Goal: Information Seeking & Learning: Learn about a topic

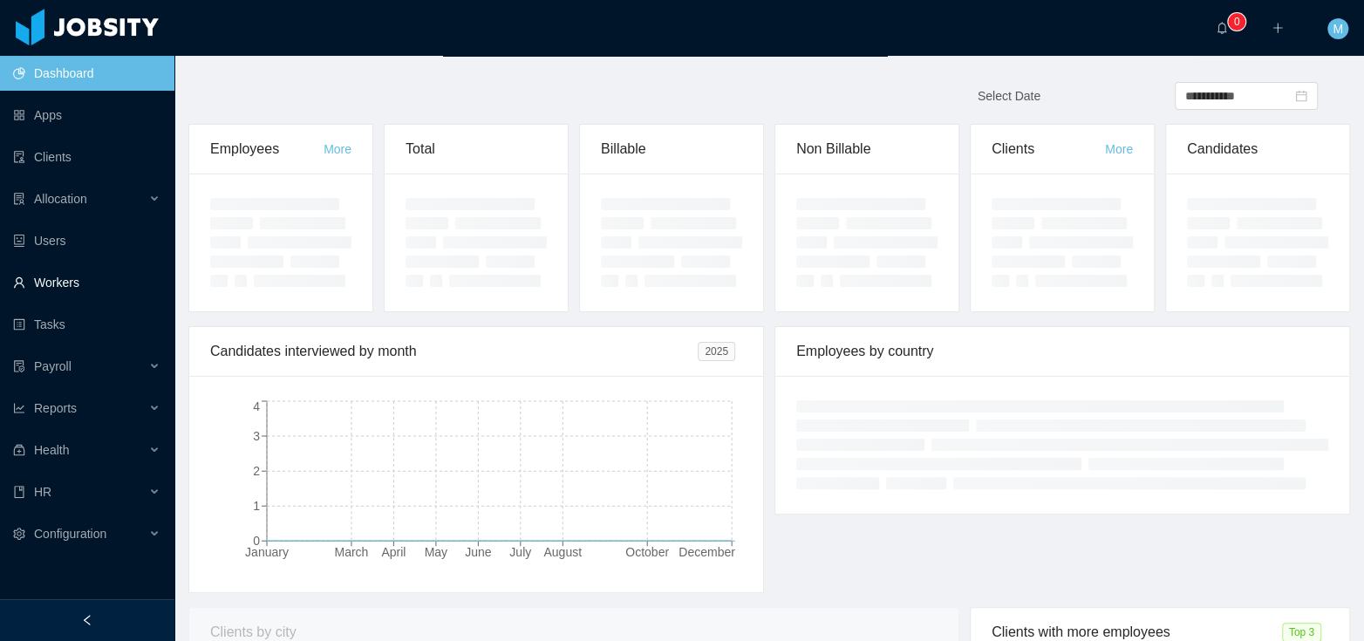
click at [83, 289] on link "Workers" at bounding box center [86, 282] width 147 height 35
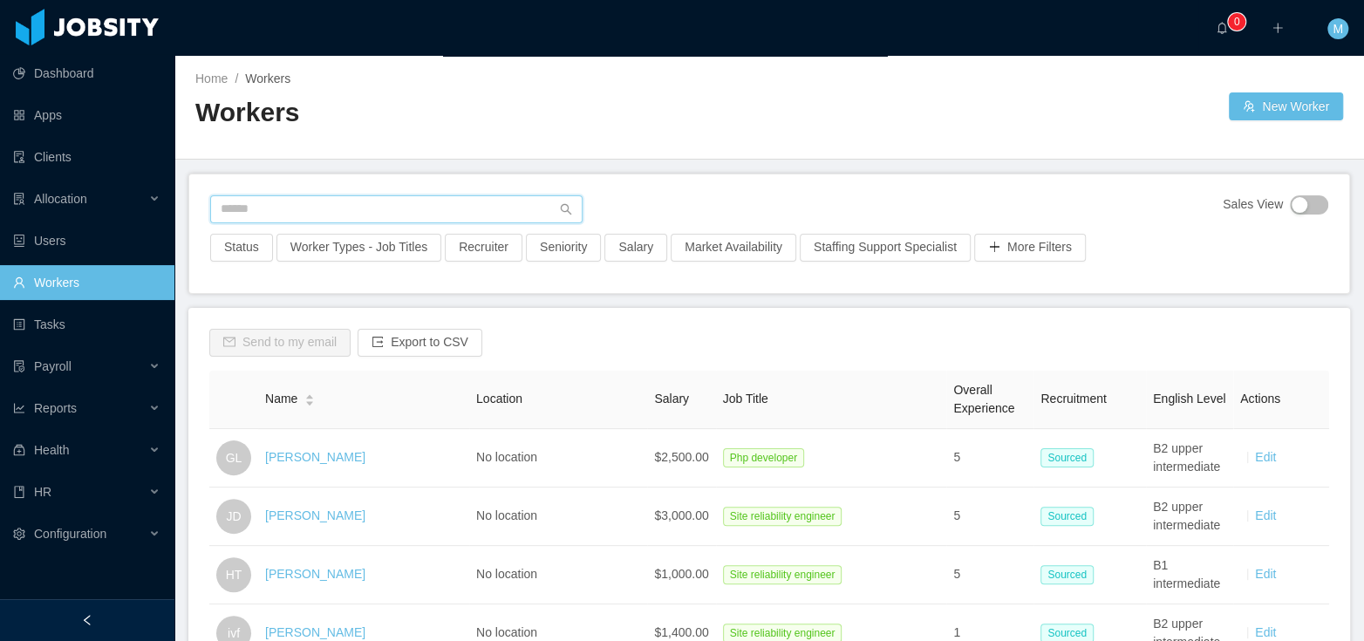
click at [362, 216] on input "text" at bounding box center [396, 209] width 372 height 28
type input "**********"
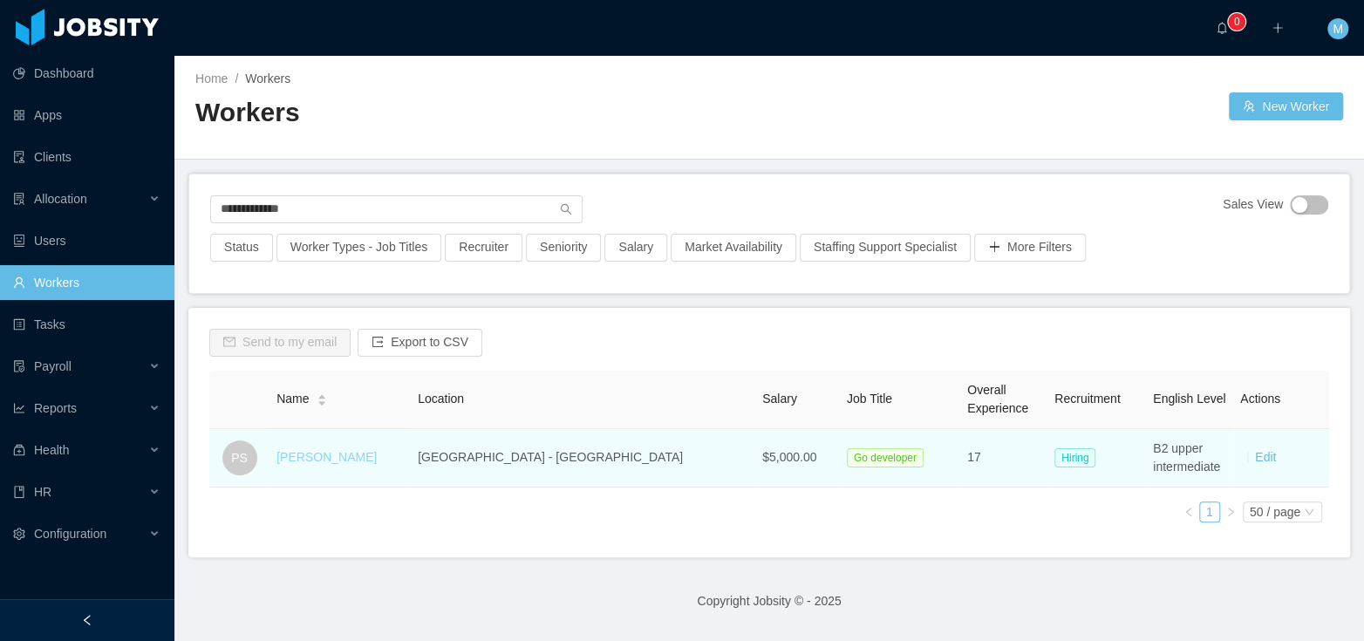
click at [342, 450] on link "Pedro Savelis" at bounding box center [326, 457] width 100 height 14
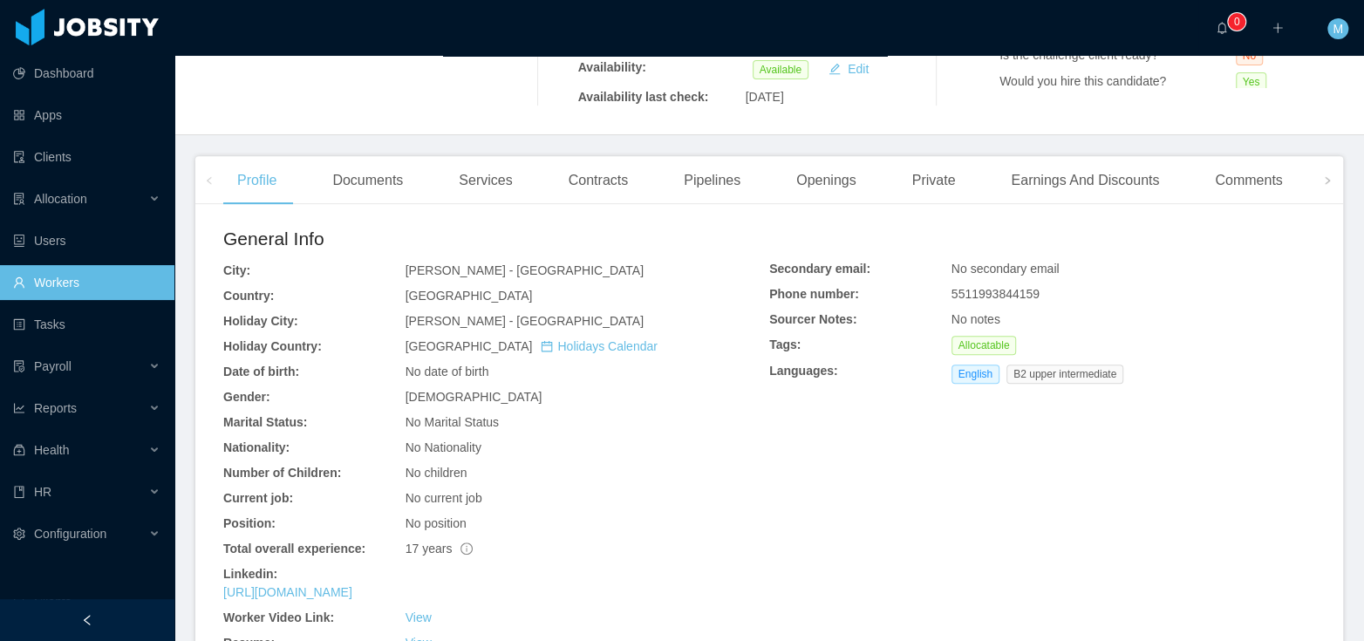
scroll to position [622, 0]
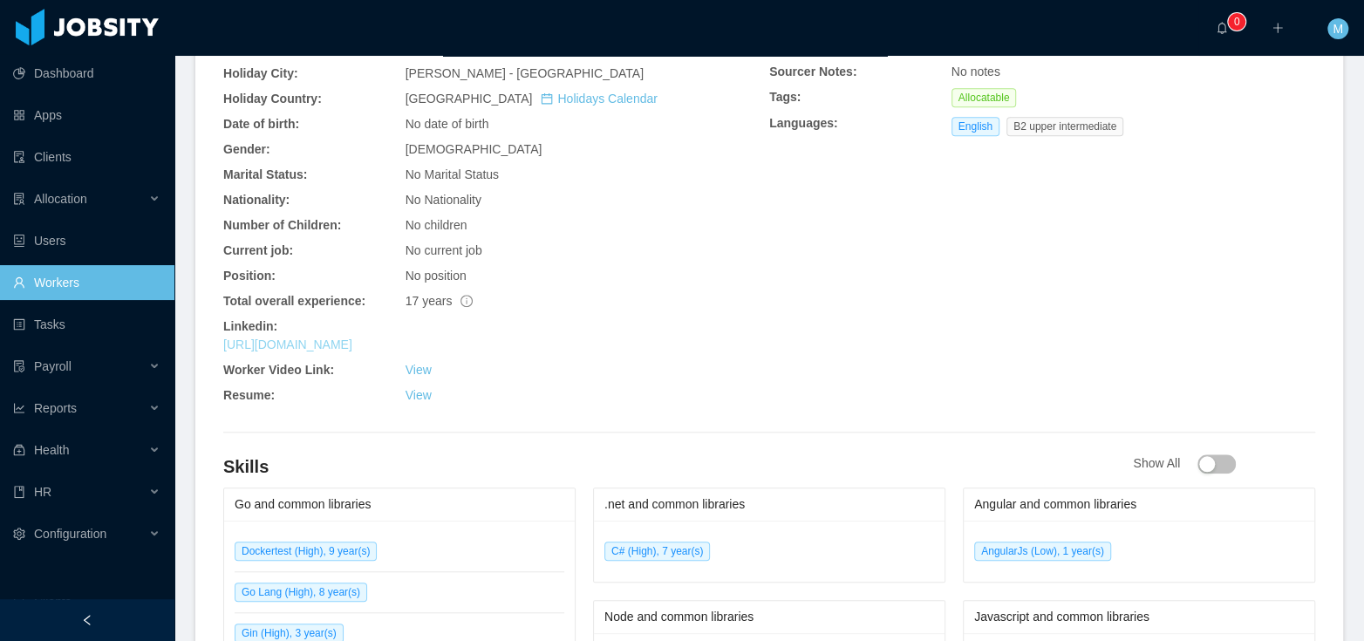
click at [326, 351] on link "https://www.linkedin.com/in/psavelis" at bounding box center [287, 344] width 129 height 14
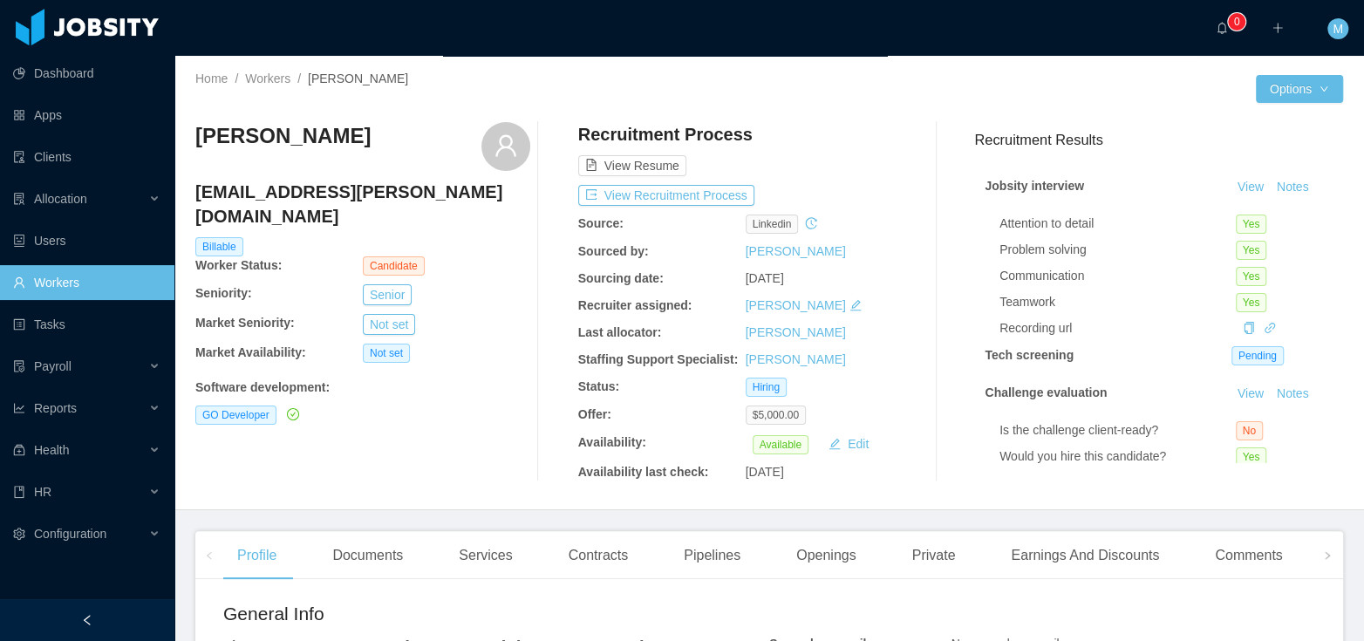
scroll to position [44, 0]
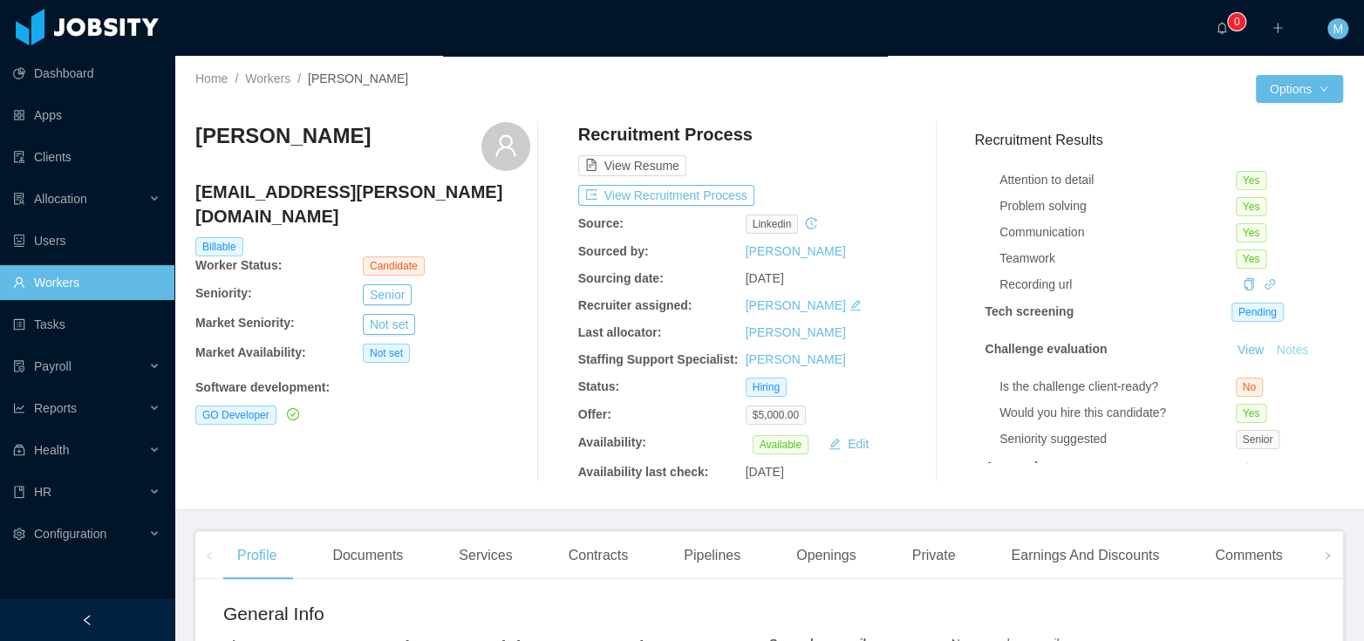
click at [1270, 347] on button "Notes" at bounding box center [1292, 350] width 46 height 21
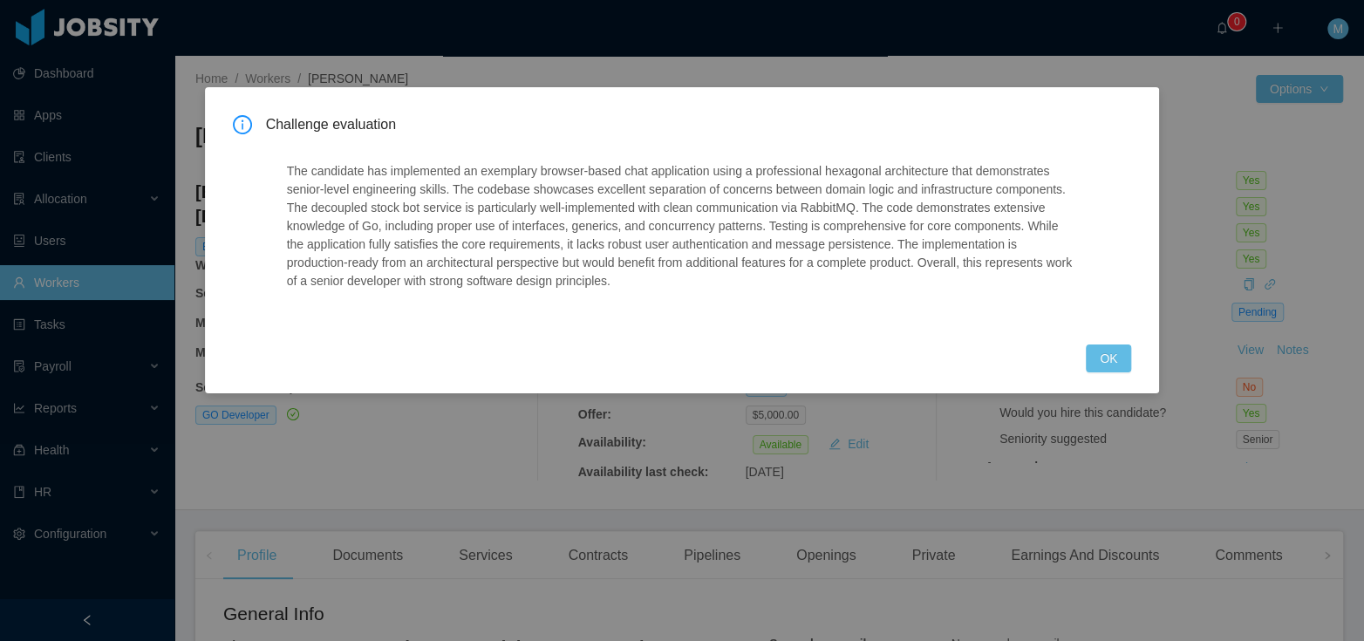
click at [1157, 373] on div "Challenge evaluation The candidate has implemented an exemplary browser-based c…" at bounding box center [682, 240] width 955 height 306
click at [1121, 366] on button "OK" at bounding box center [1107, 358] width 45 height 28
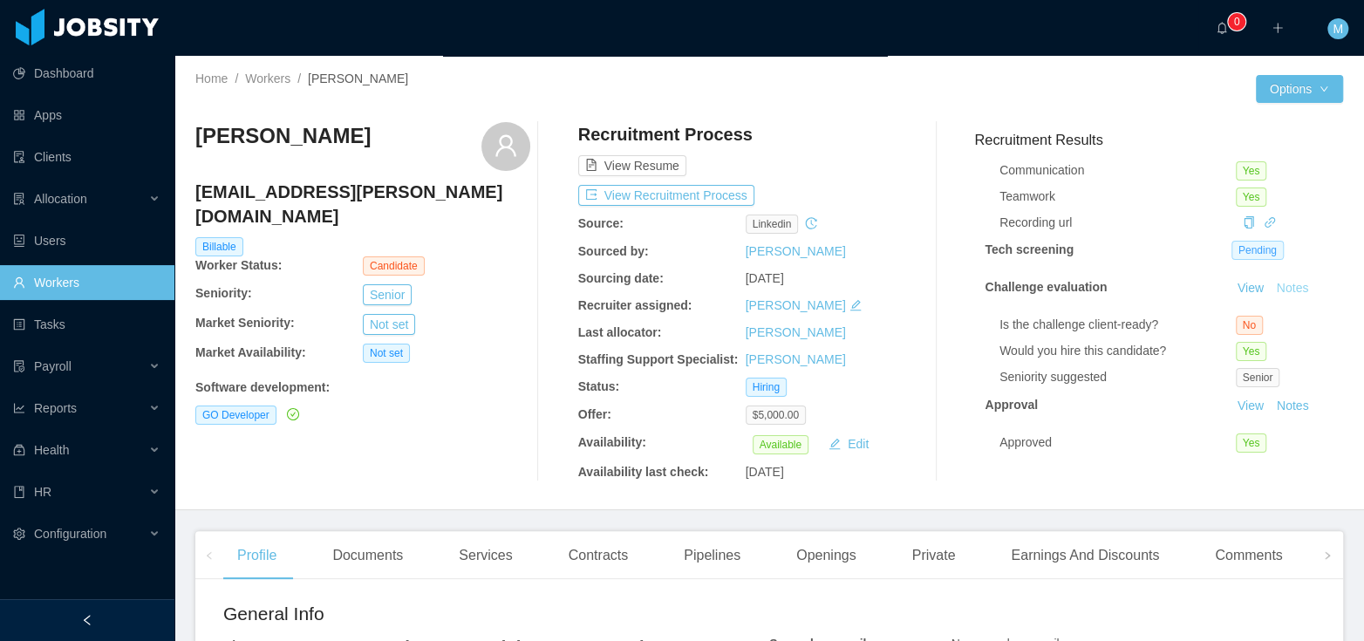
scroll to position [0, 0]
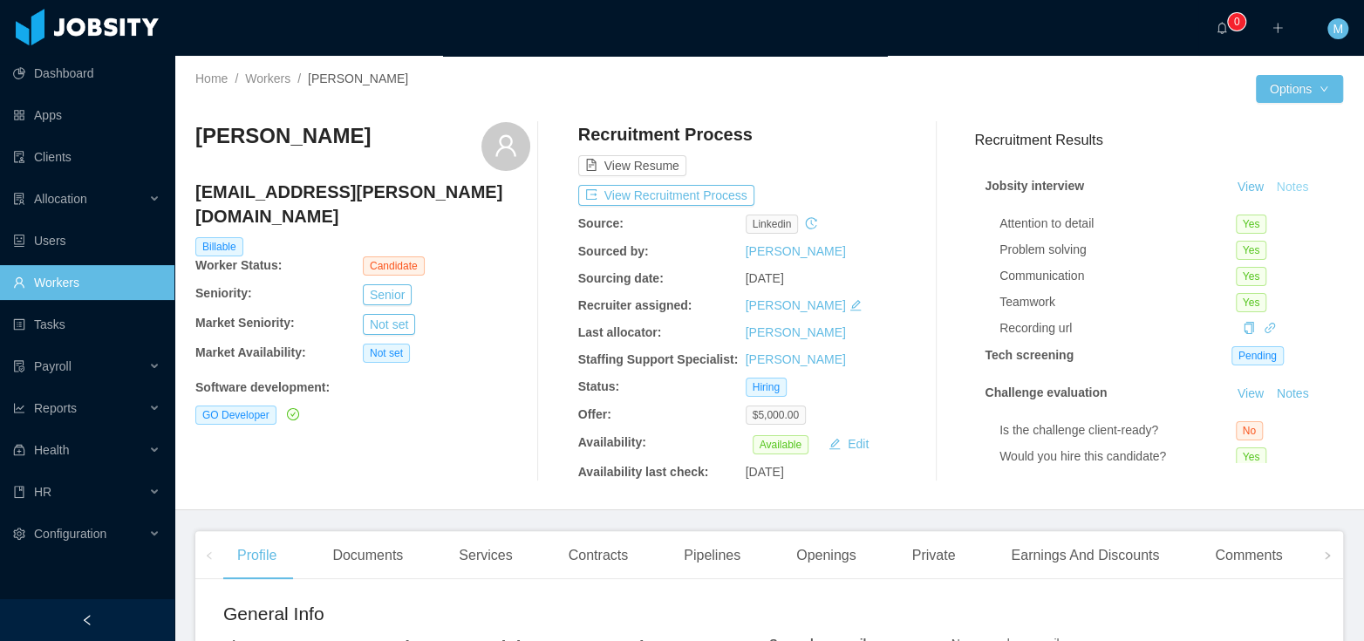
click at [1282, 187] on button "Notes" at bounding box center [1292, 187] width 46 height 21
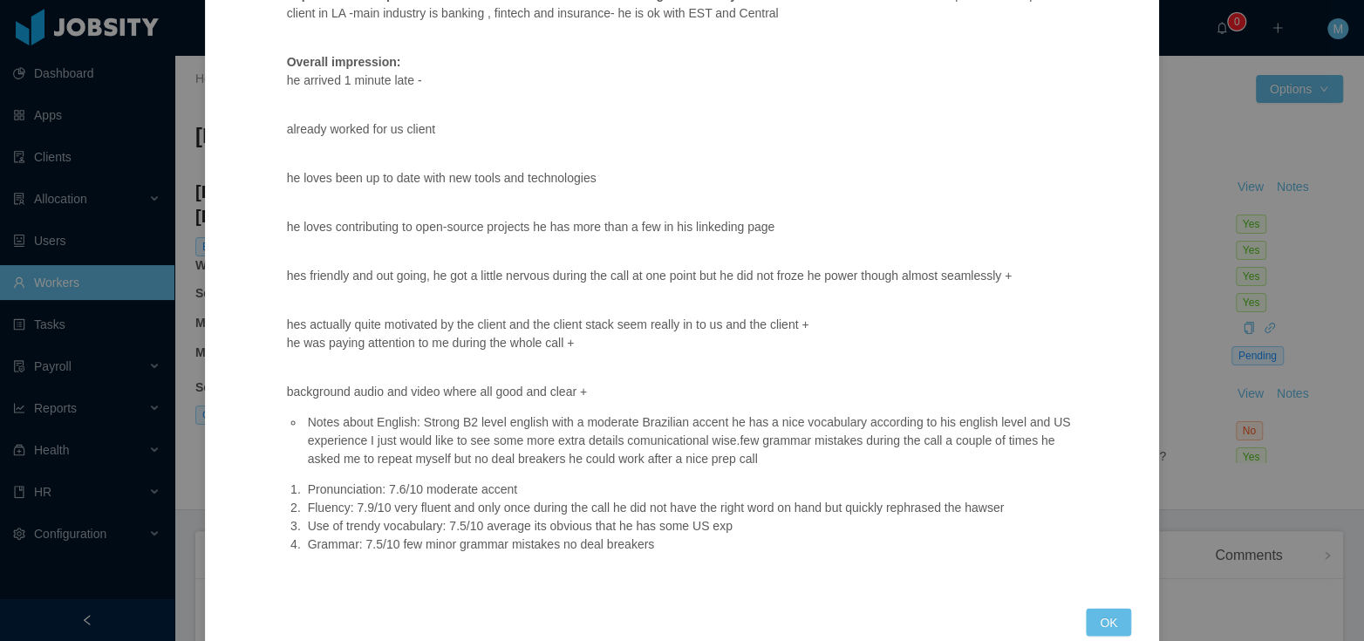
scroll to position [1610, 0]
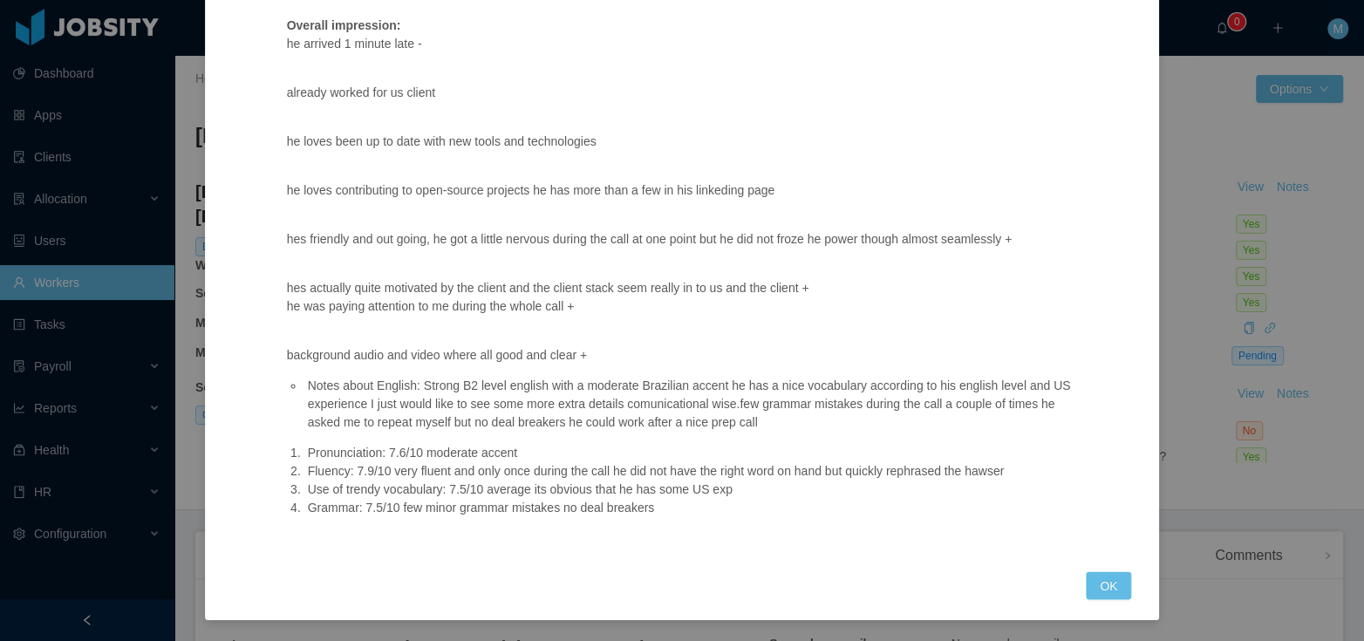
click at [1087, 587] on button "OK" at bounding box center [1107, 585] width 45 height 28
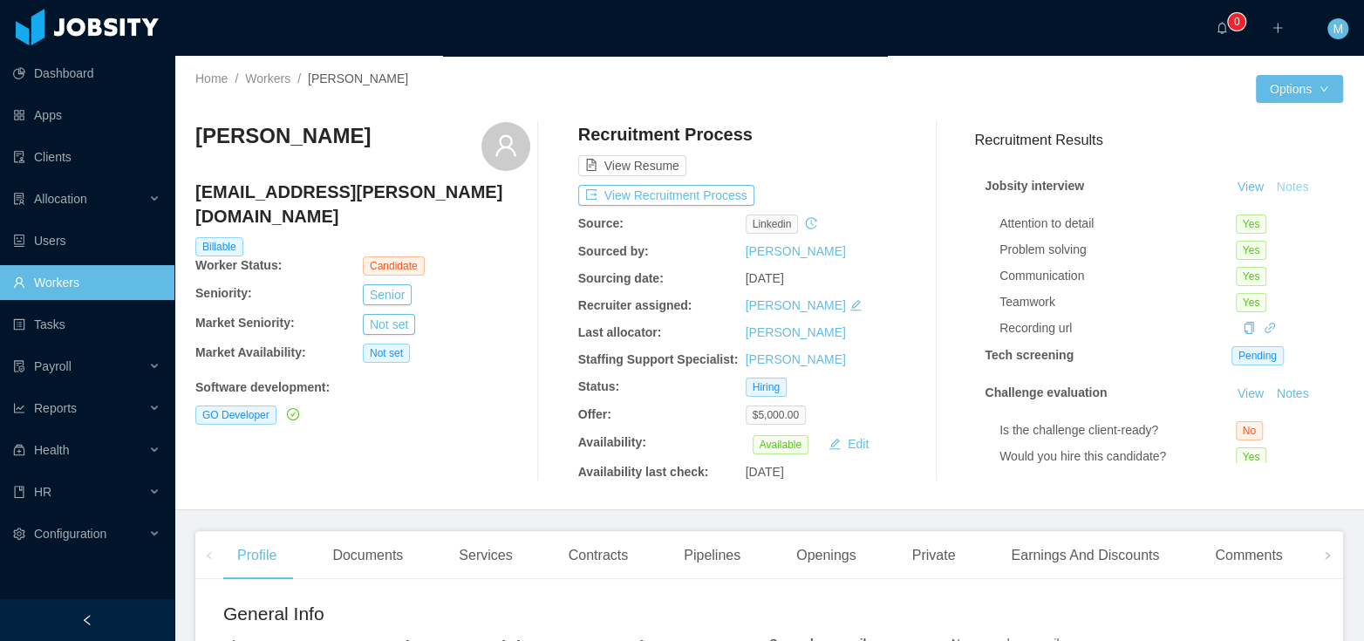
scroll to position [1523, 0]
click at [1200, 473] on div "Recruitment Results Jobsity interview View Notes Attention to detail Yes Proble…" at bounding box center [1151, 301] width 383 height 359
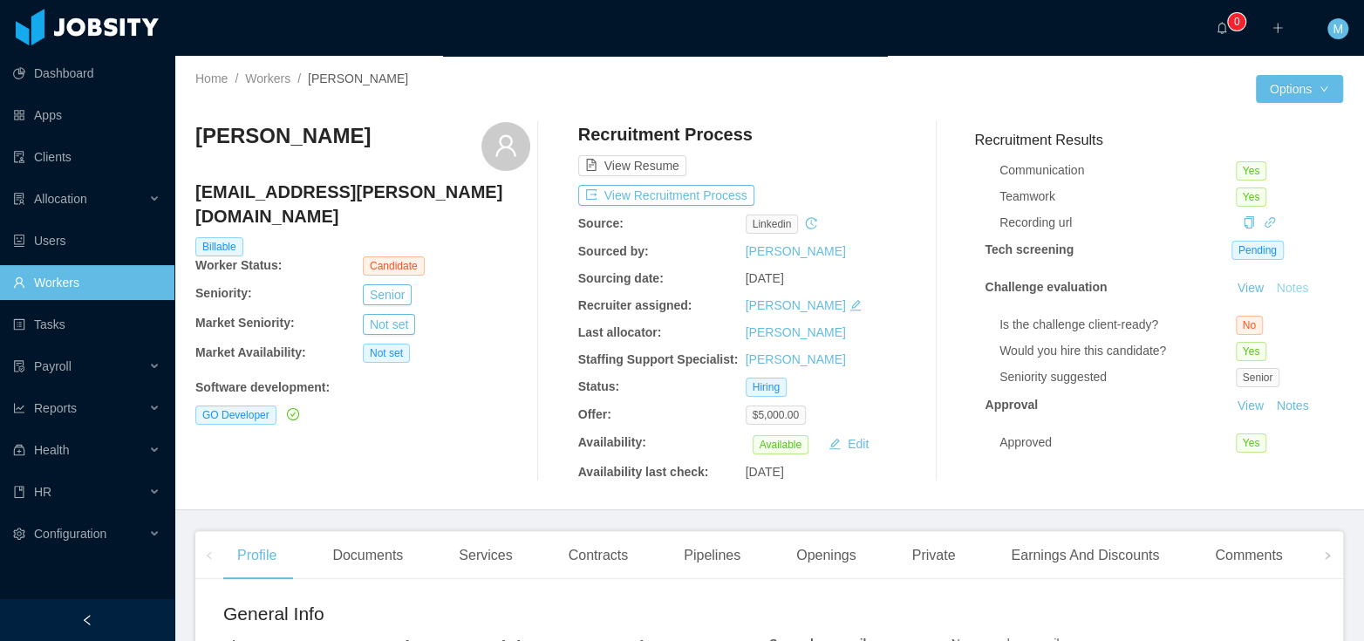
click at [1269, 278] on button "Notes" at bounding box center [1292, 288] width 46 height 21
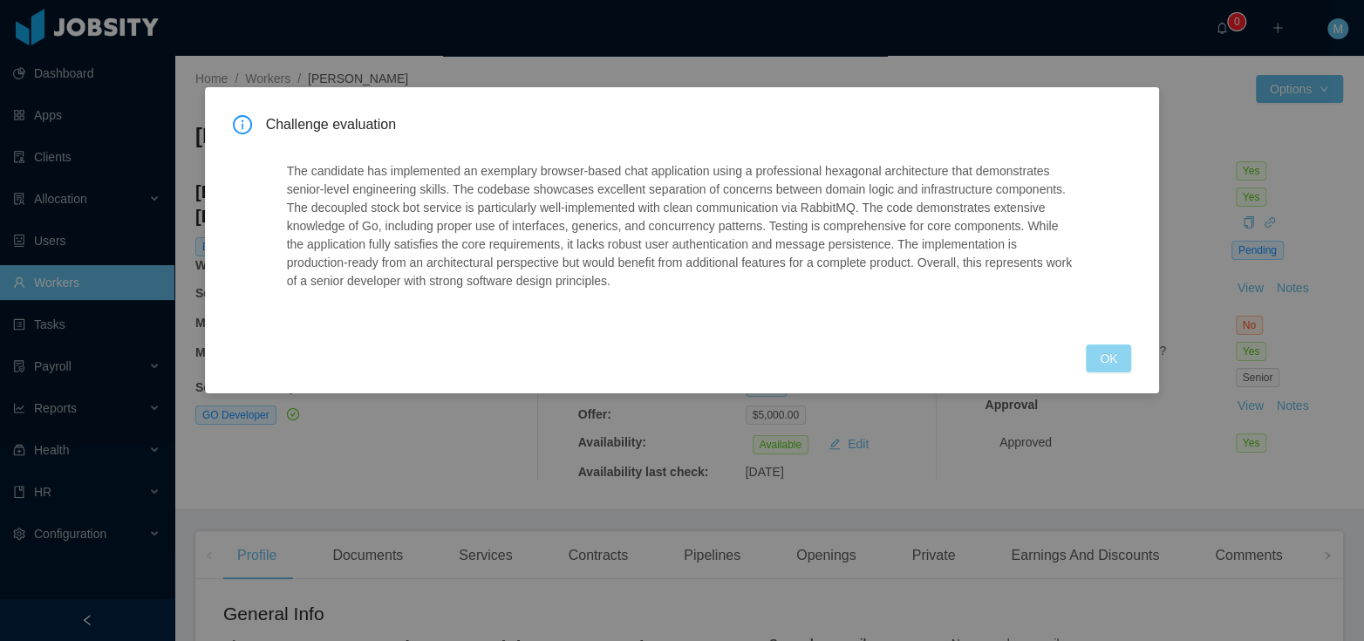
click at [1107, 348] on button "OK" at bounding box center [1107, 358] width 45 height 28
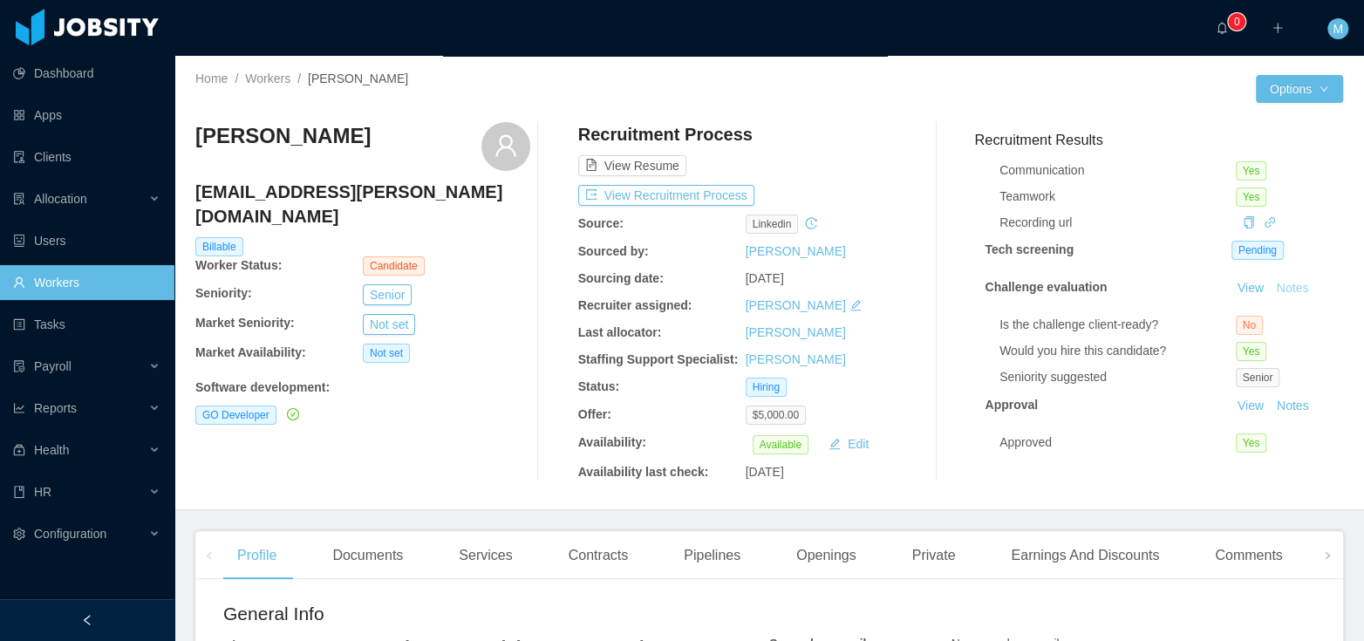
scroll to position [20, 0]
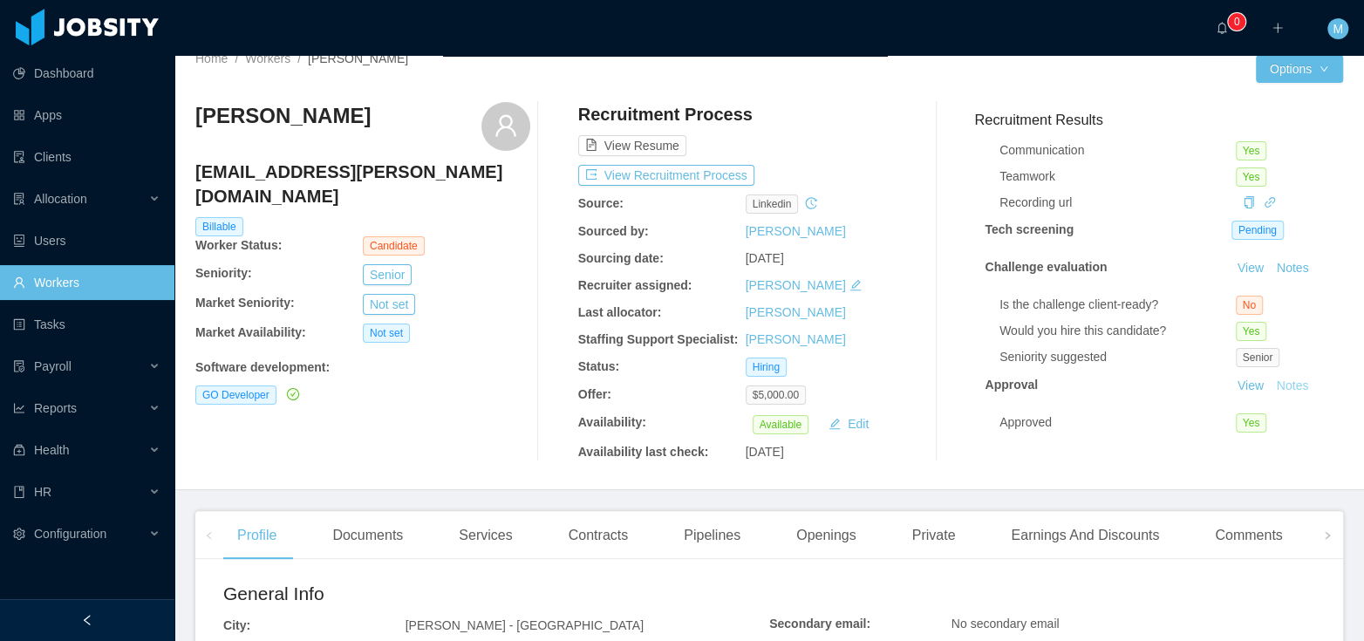
click at [1272, 376] on button "Notes" at bounding box center [1292, 386] width 46 height 21
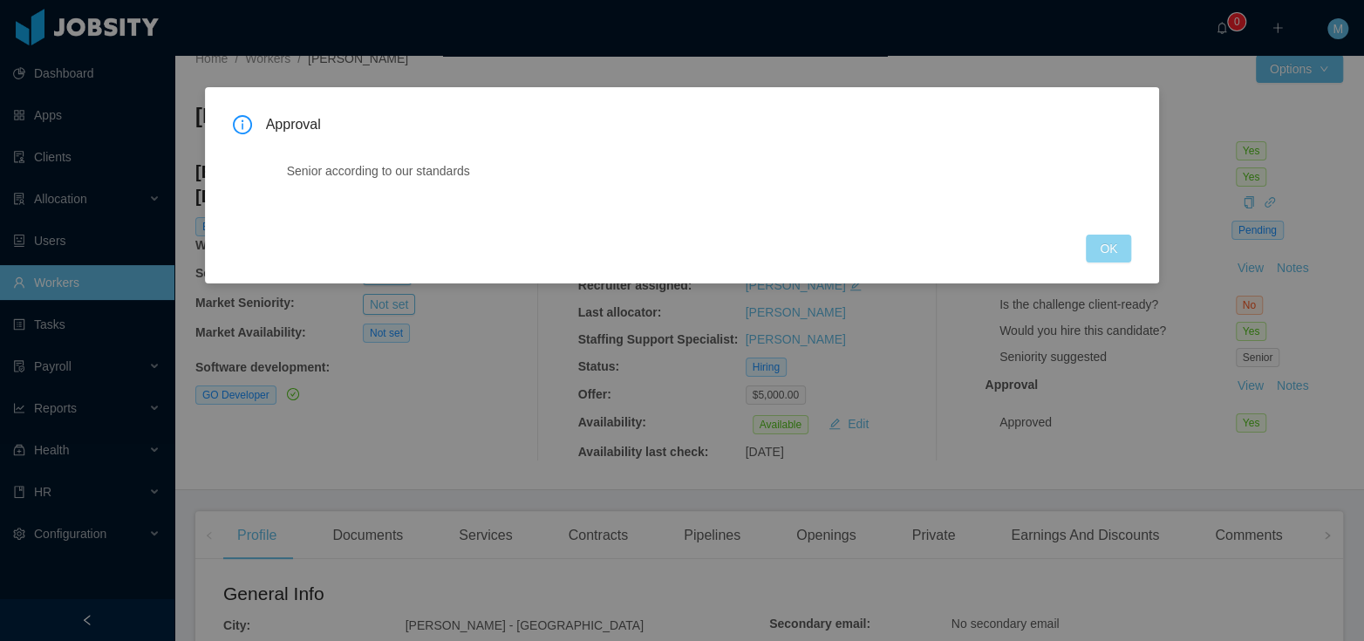
click at [1097, 262] on button "OK" at bounding box center [1107, 249] width 45 height 28
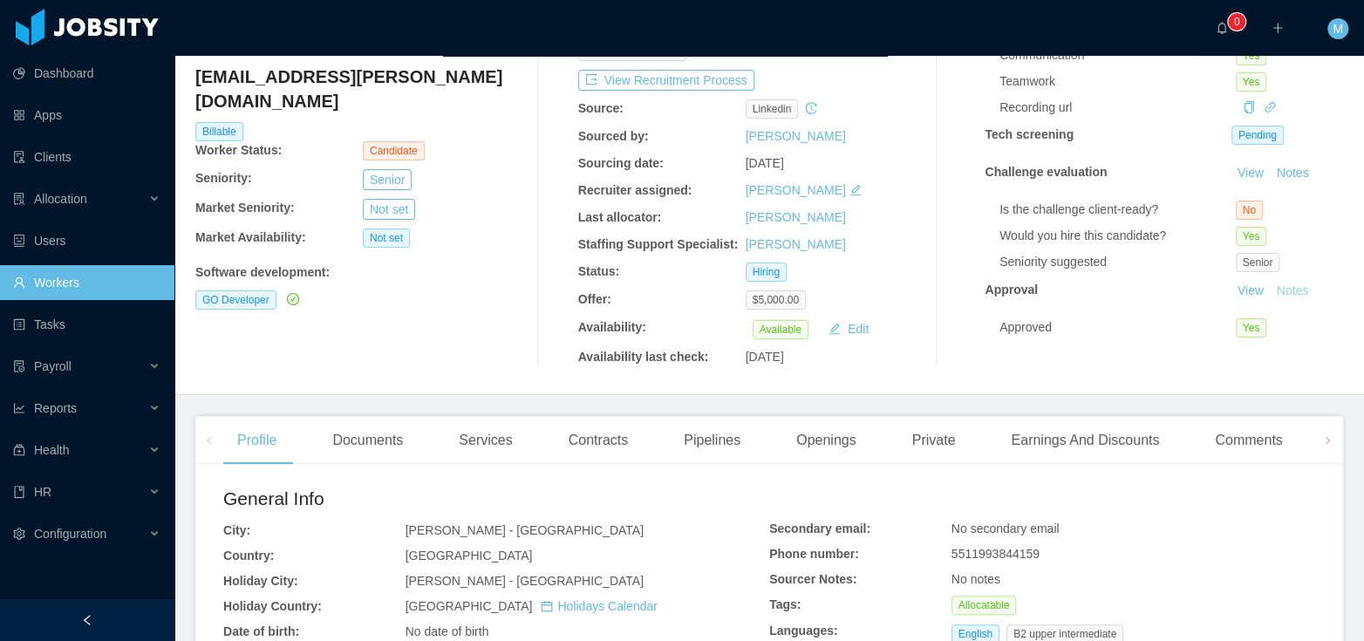
scroll to position [0, 0]
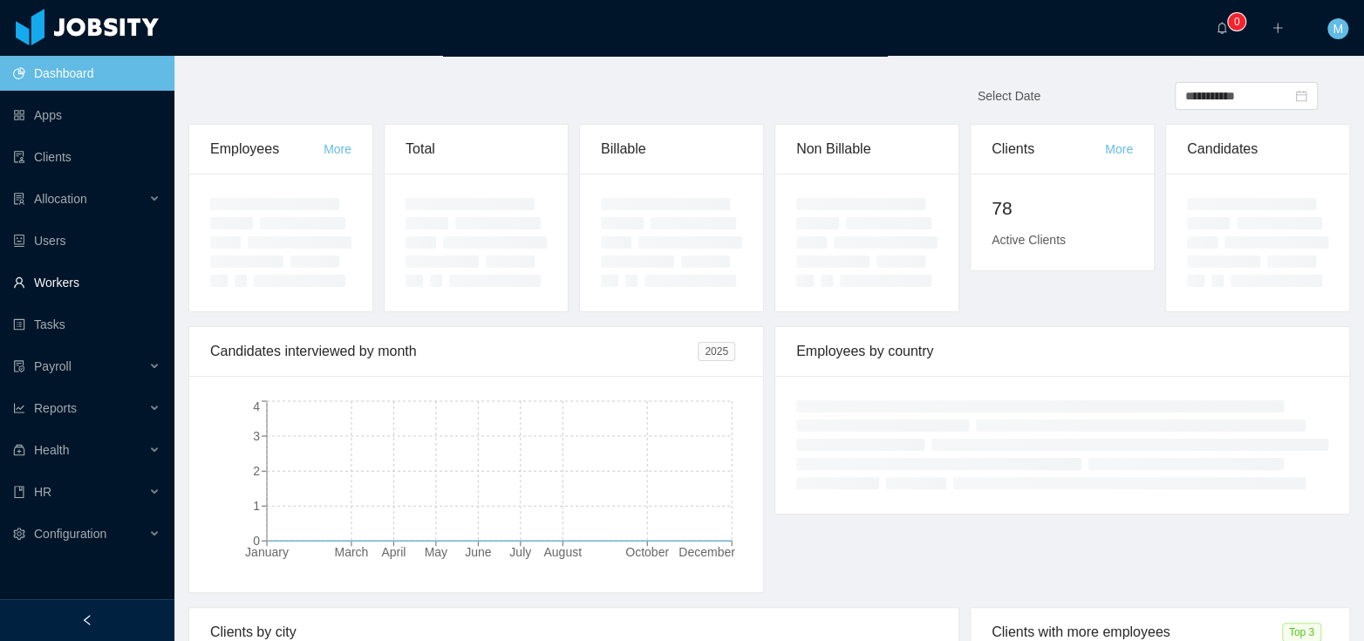
click at [78, 287] on link "Workers" at bounding box center [86, 282] width 147 height 35
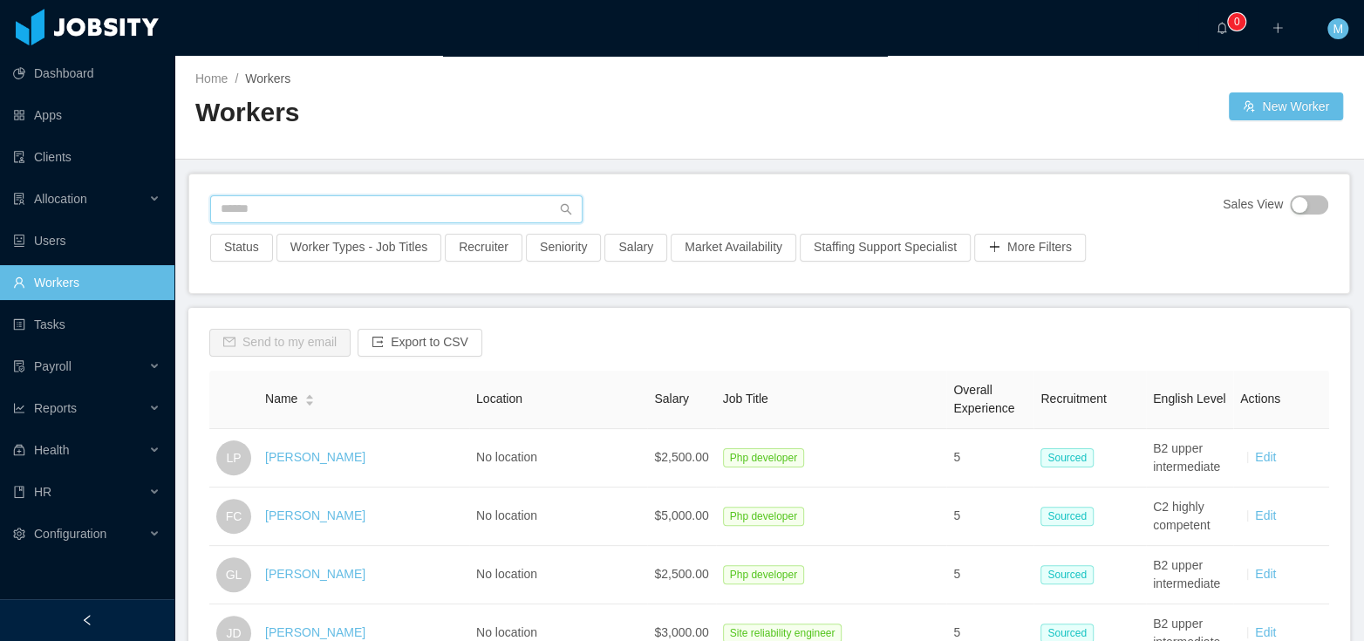
click at [310, 214] on input "text" at bounding box center [396, 209] width 372 height 28
paste input "**********"
type input "**********"
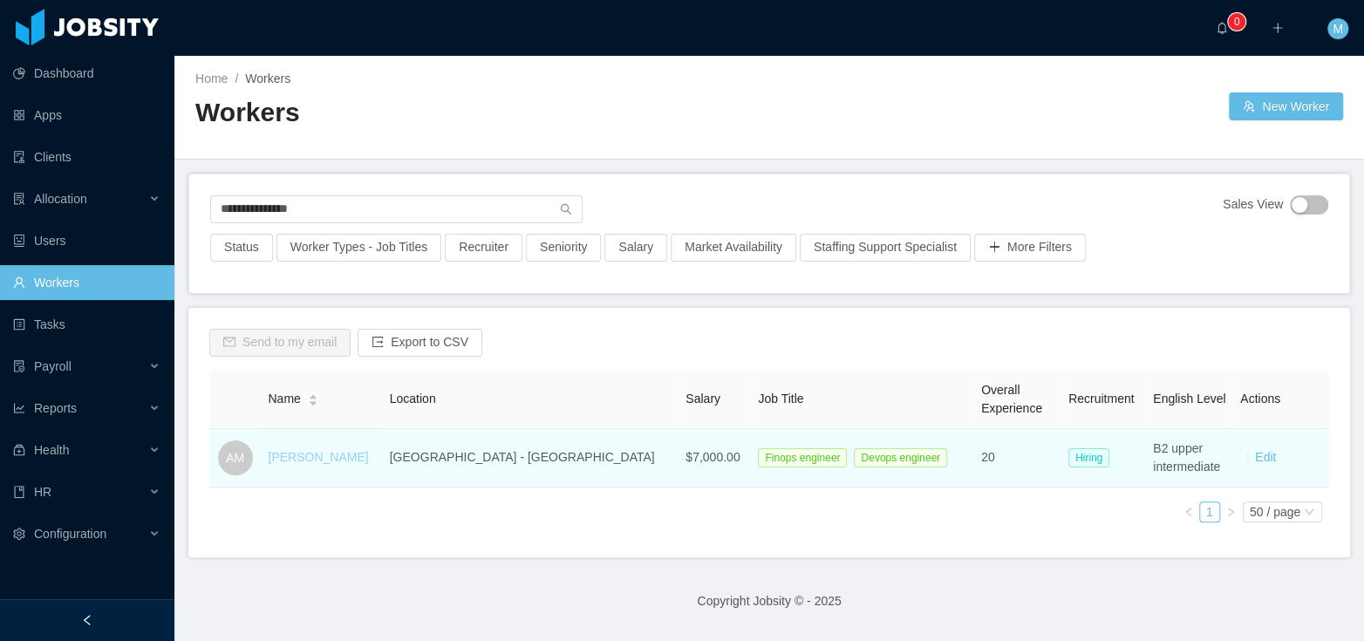
click at [319, 454] on link "[PERSON_NAME]" at bounding box center [318, 457] width 100 height 14
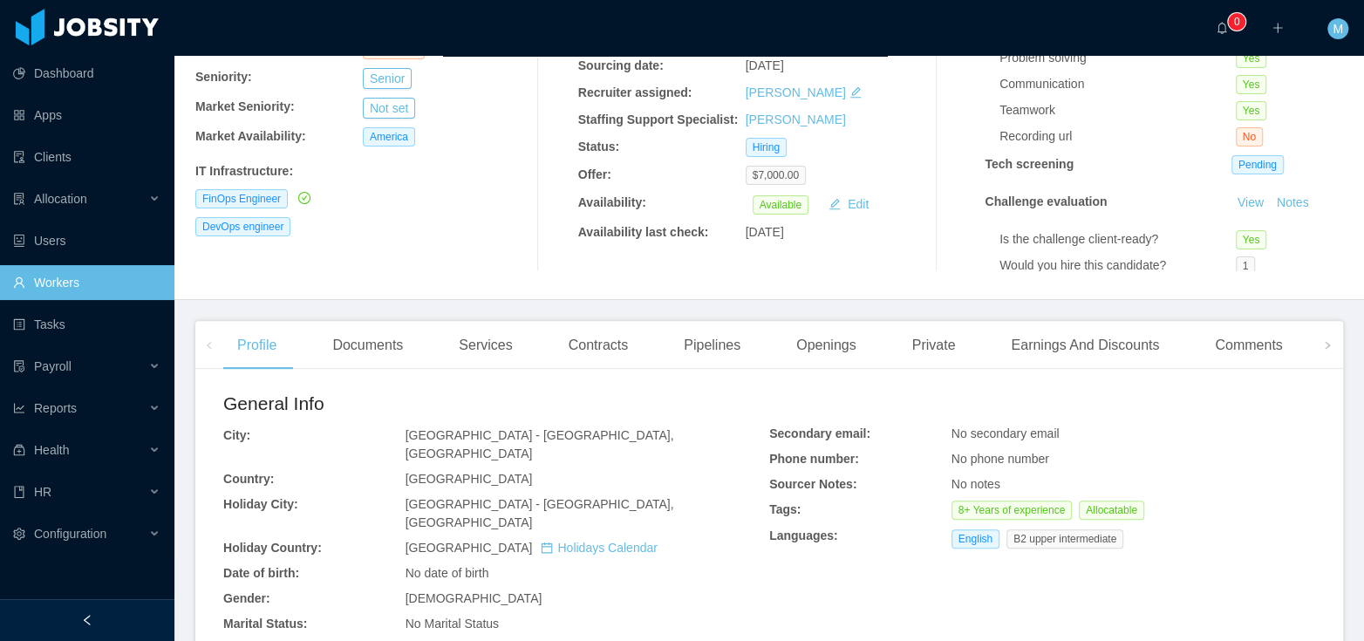
scroll to position [375, 0]
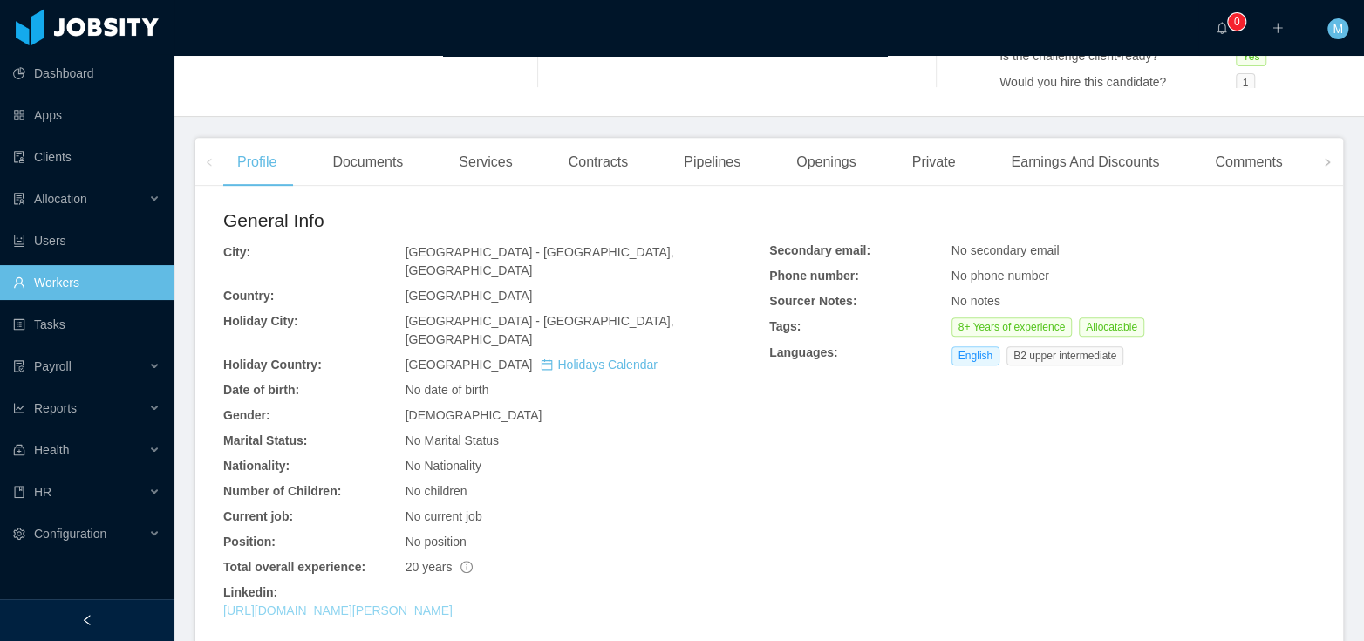
click at [355, 603] on link "[URL][DOMAIN_NAME][PERSON_NAME]" at bounding box center [337, 610] width 229 height 14
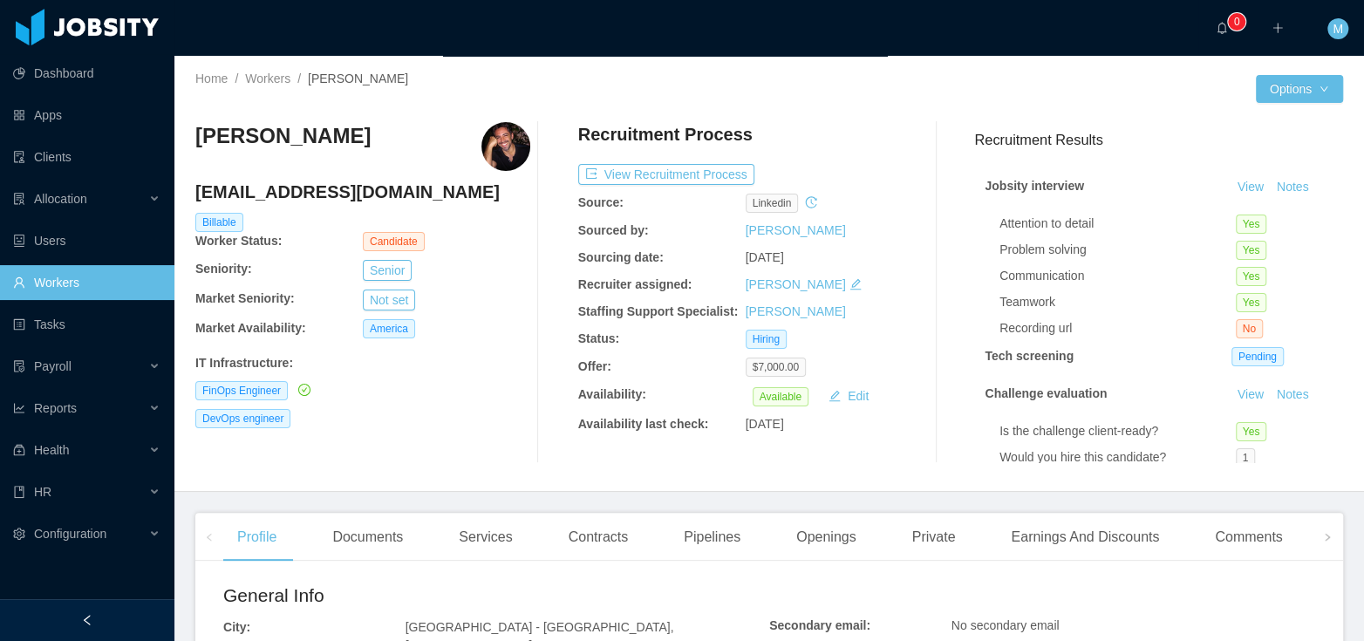
scroll to position [275, 0]
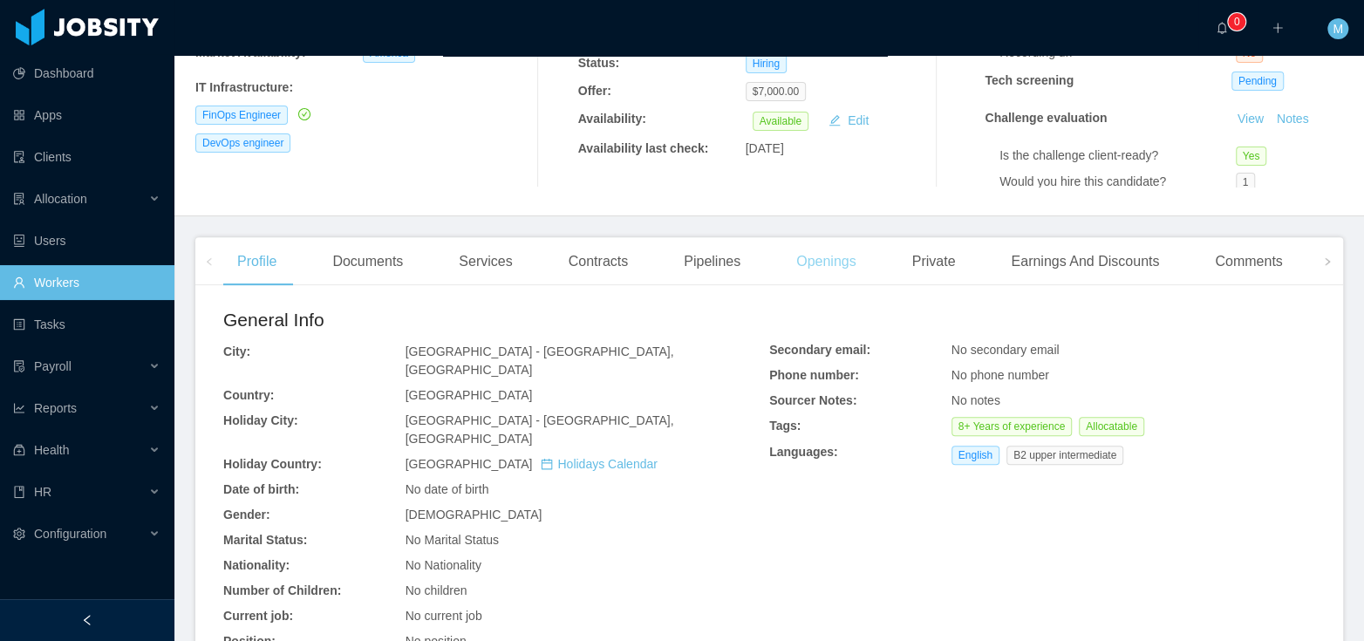
click at [806, 265] on div "Openings" at bounding box center [826, 261] width 88 height 49
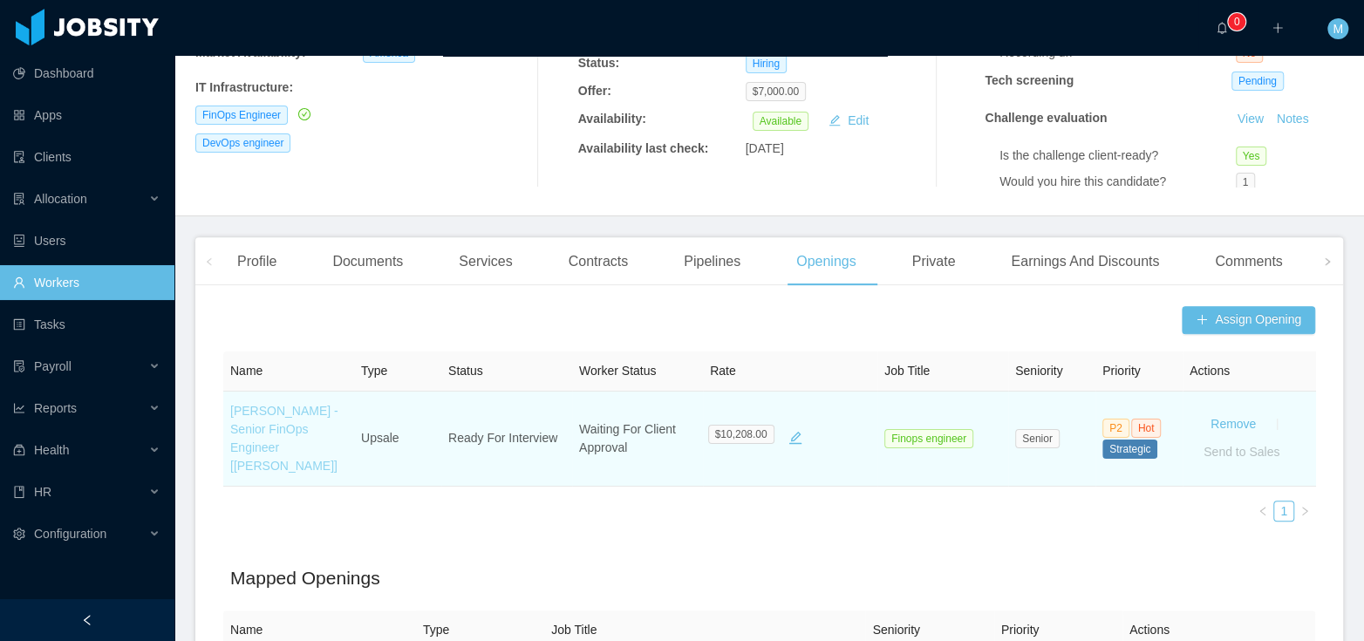
click at [260, 425] on link "[PERSON_NAME] - Senior FinOps Engineer [[PERSON_NAME]]" at bounding box center [284, 438] width 108 height 69
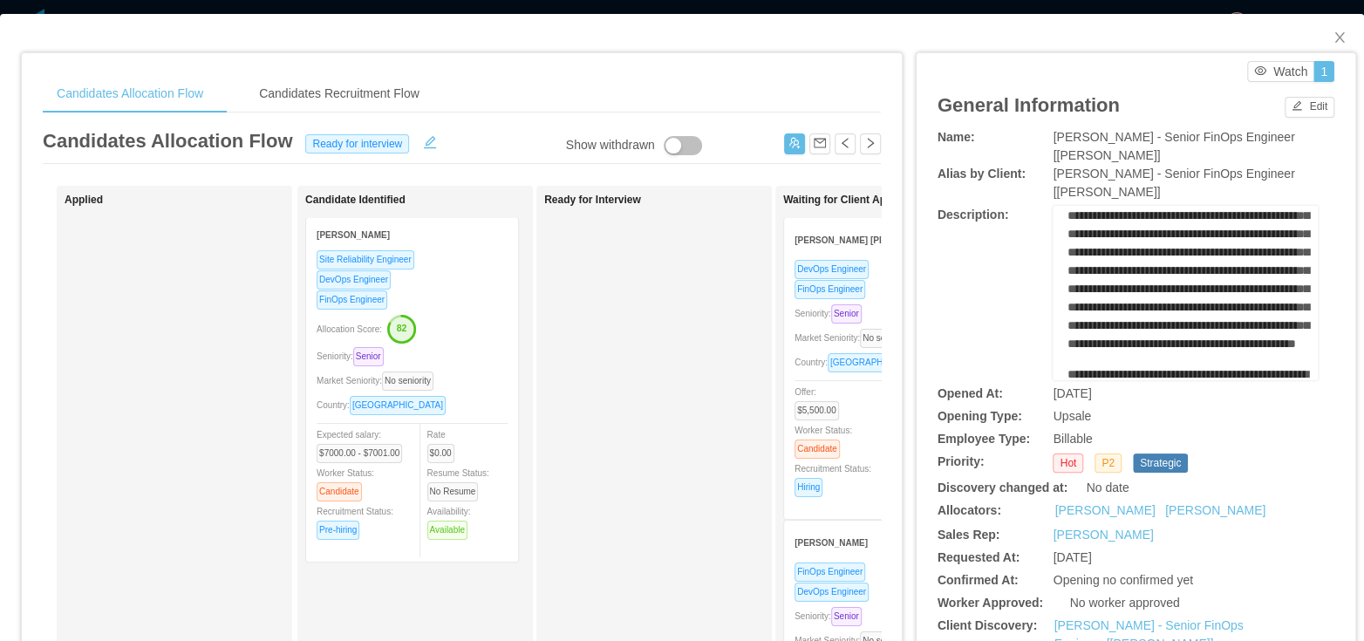
scroll to position [265, 0]
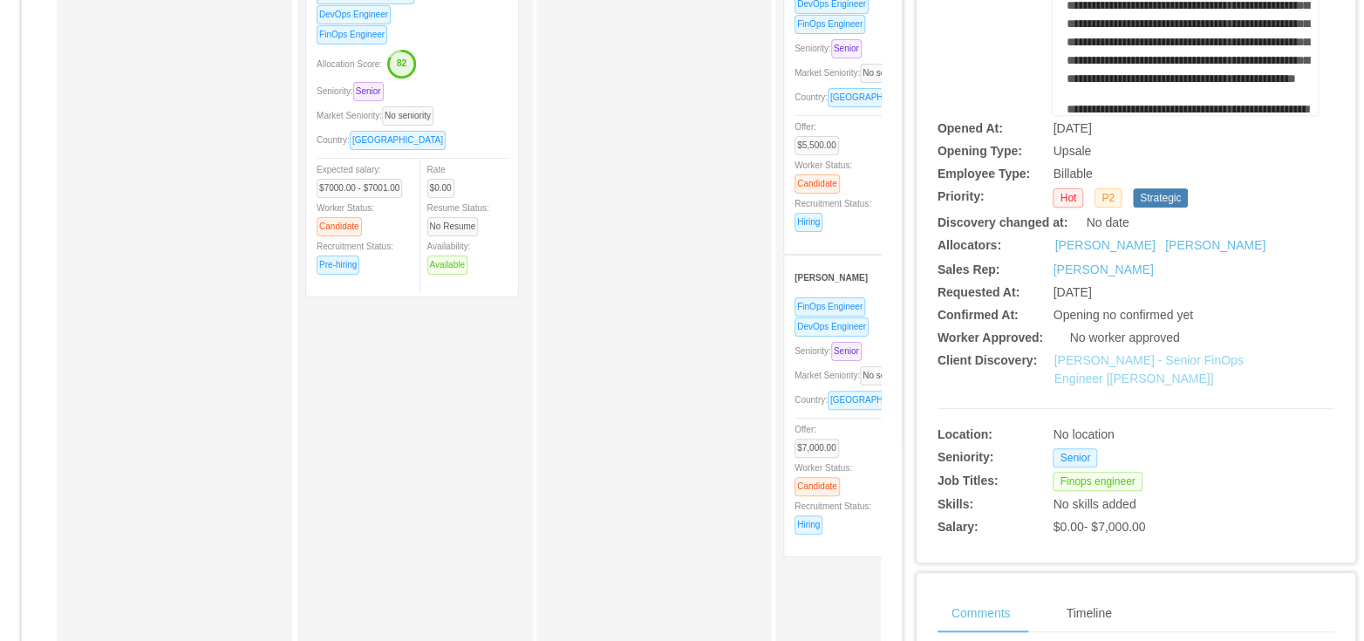
click at [1129, 363] on link "[PERSON_NAME] - Senior FinOps Engineer [[PERSON_NAME]]" at bounding box center [1147, 369] width 189 height 32
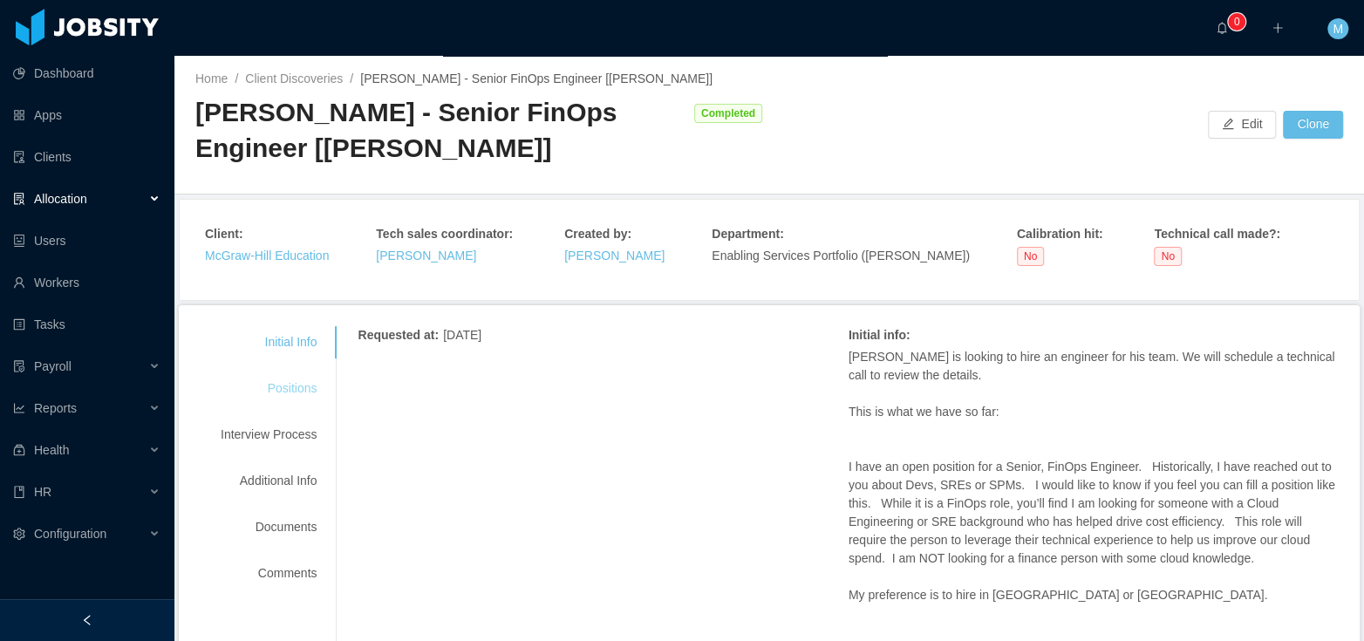
click at [288, 394] on div "Positions" at bounding box center [269, 388] width 138 height 32
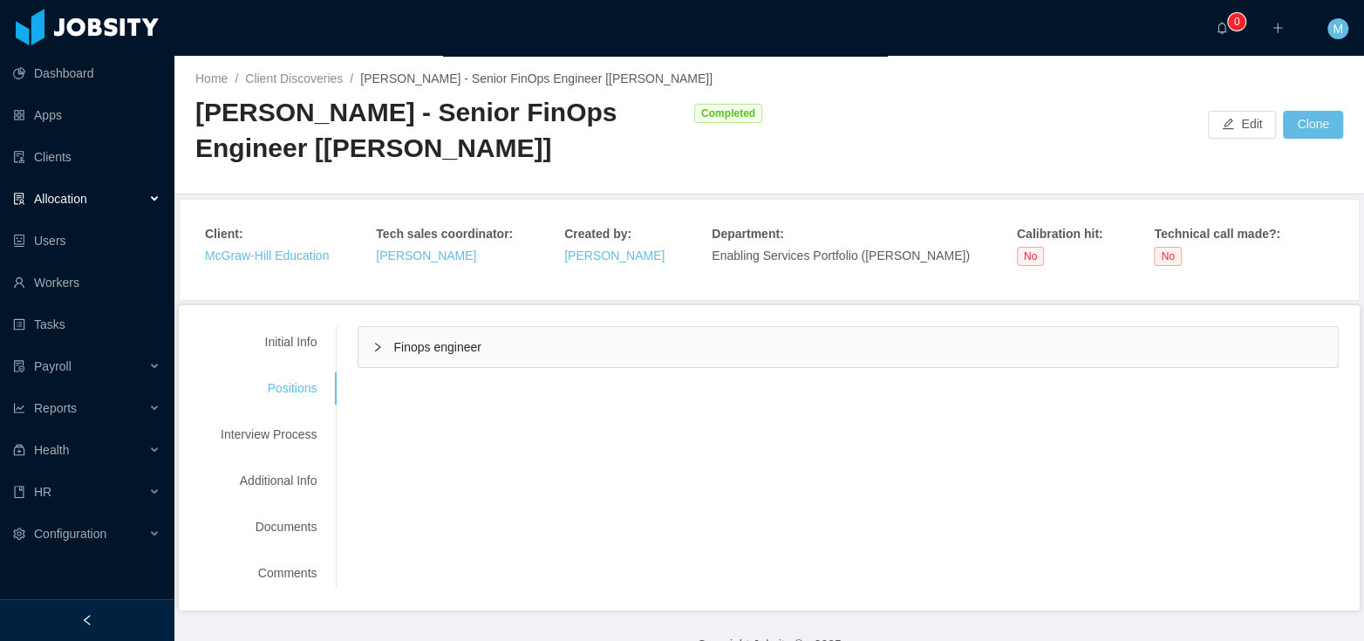
click at [420, 340] on span "Finops engineer" at bounding box center [436, 347] width 87 height 14
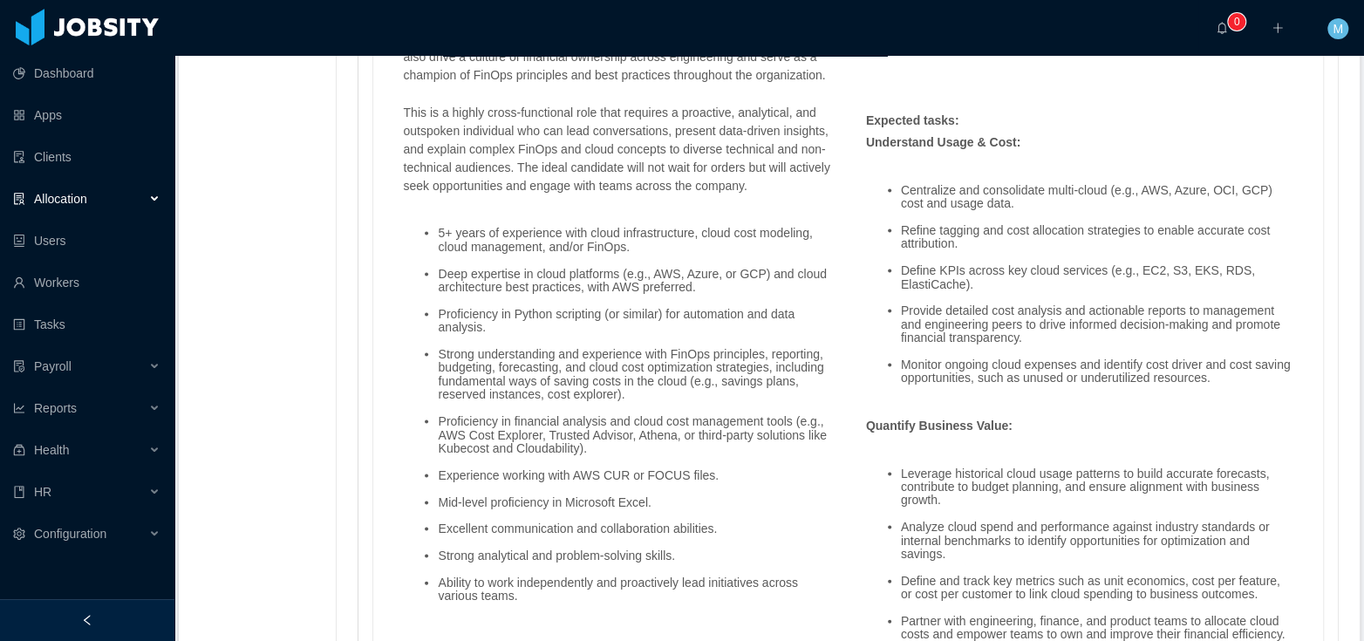
scroll to position [1791, 0]
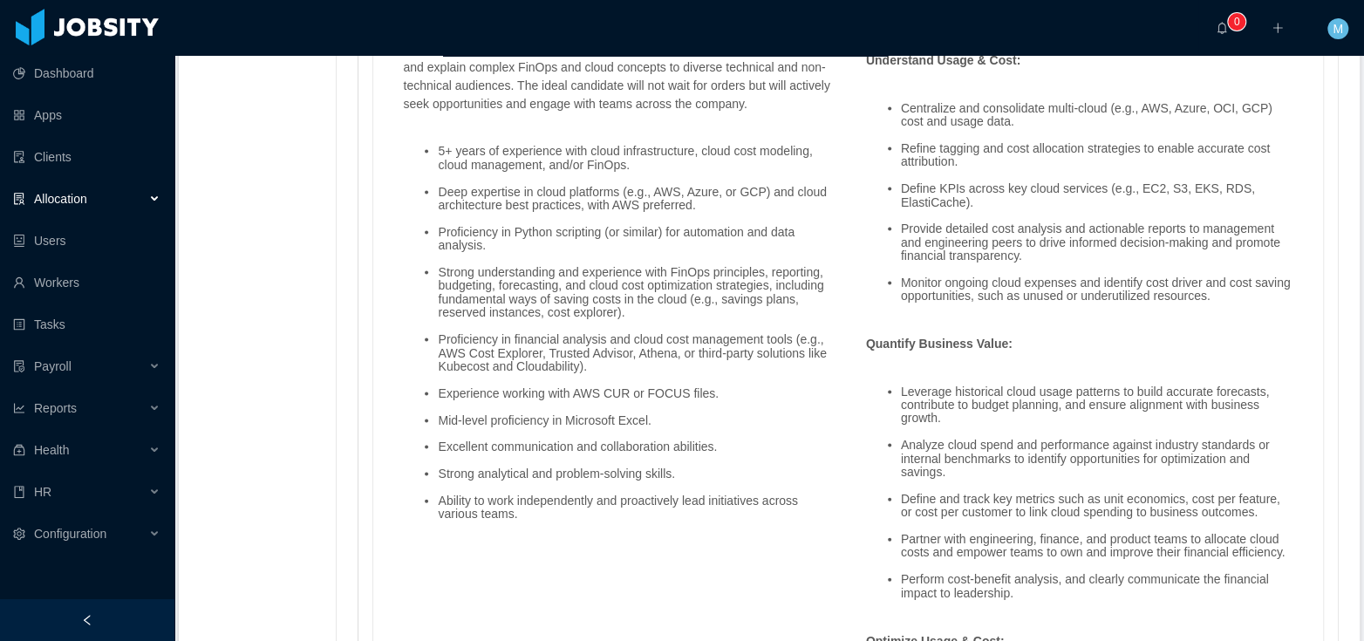
scroll to position [1833, 0]
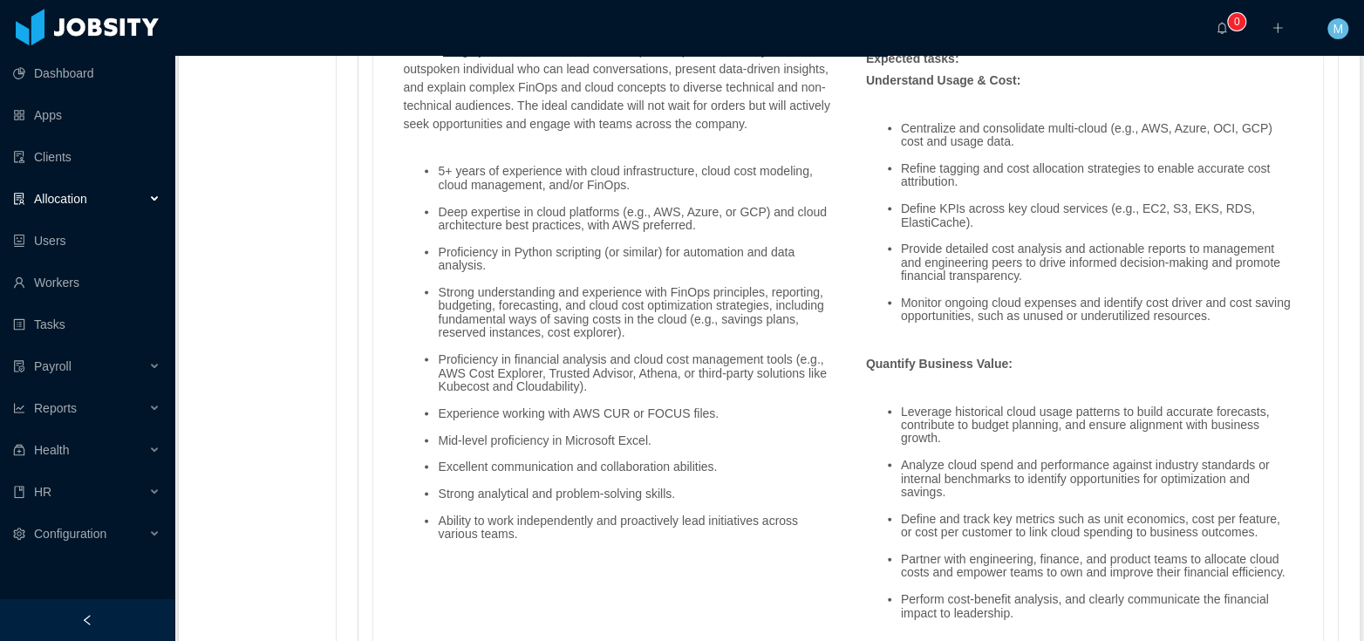
click at [817, 430] on ul "5+ years of experience with cloud infrastructure, cloud cost modeling, cloud ma…" at bounding box center [616, 352] width 427 height 403
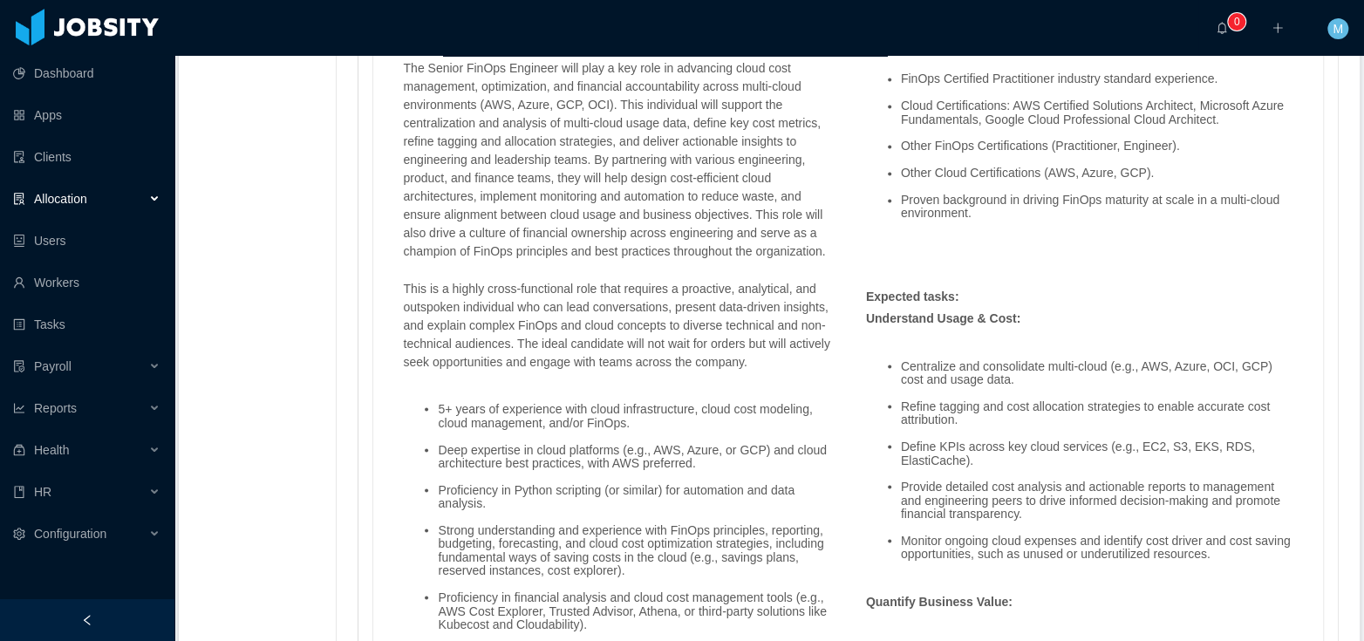
scroll to position [1778, 0]
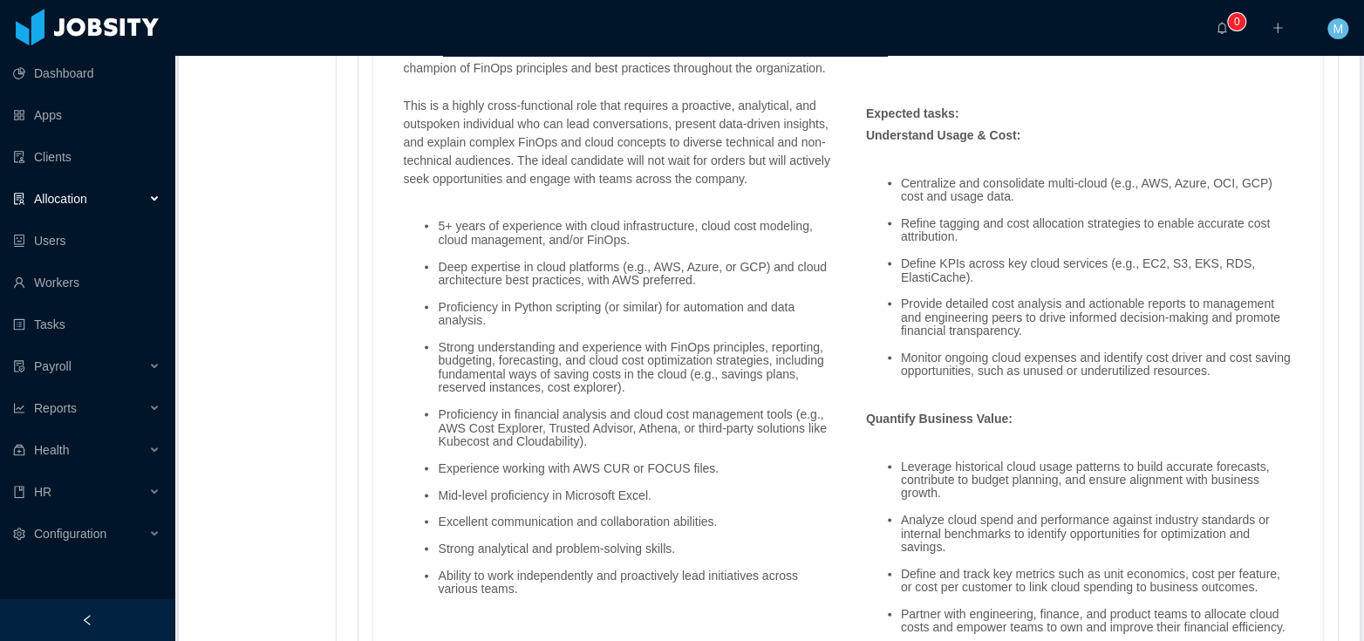
click at [560, 428] on ul "5+ years of experience with cloud infrastructure, cloud cost modeling, cloud ma…" at bounding box center [616, 407] width 427 height 403
copy li "reserved instances, cost explorer)."
drag, startPoint x: 555, startPoint y: 425, endPoint x: 650, endPoint y: 427, distance: 95.1
click at [650, 427] on ul "5+ years of experience with cloud infrastructure, cloud cost modeling, cloud ma…" at bounding box center [616, 407] width 427 height 403
click at [262, 107] on div "Initial Info Positions Interview Process Additional Info Documents Comments Req…" at bounding box center [769, 163] width 1139 height 3230
